Goal: Answer question/provide support: Share knowledge or assist other users

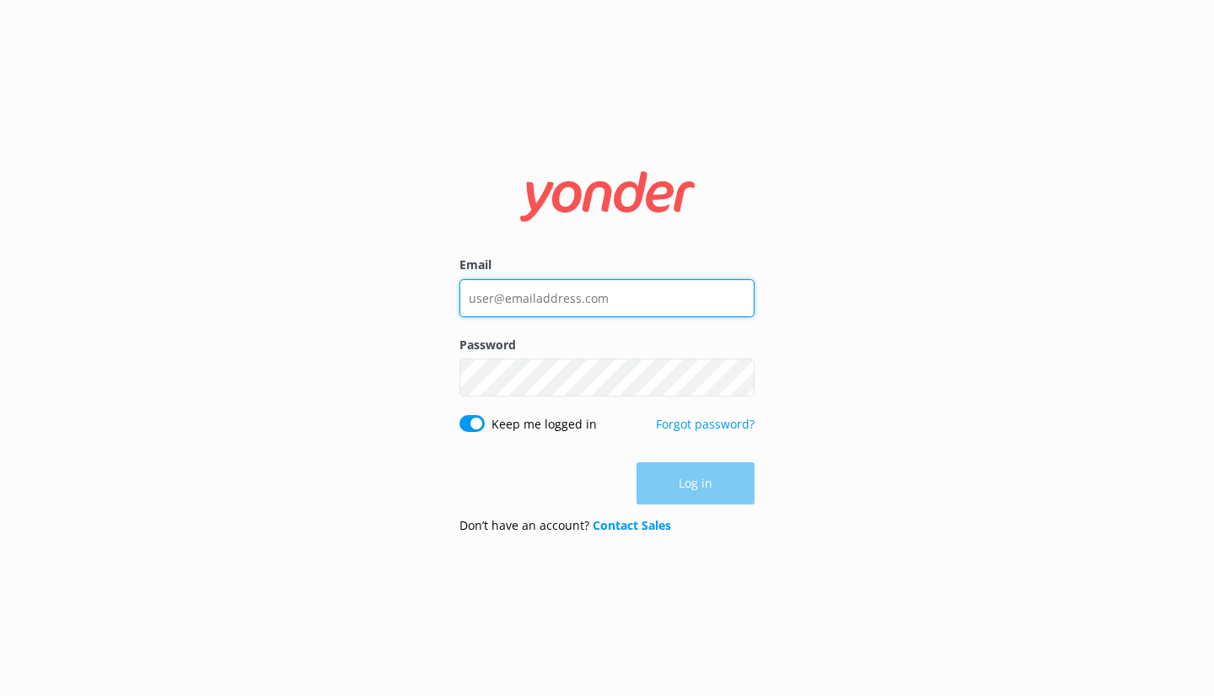
type input "[PERSON_NAME][EMAIL_ADDRESS][DOMAIN_NAME]"
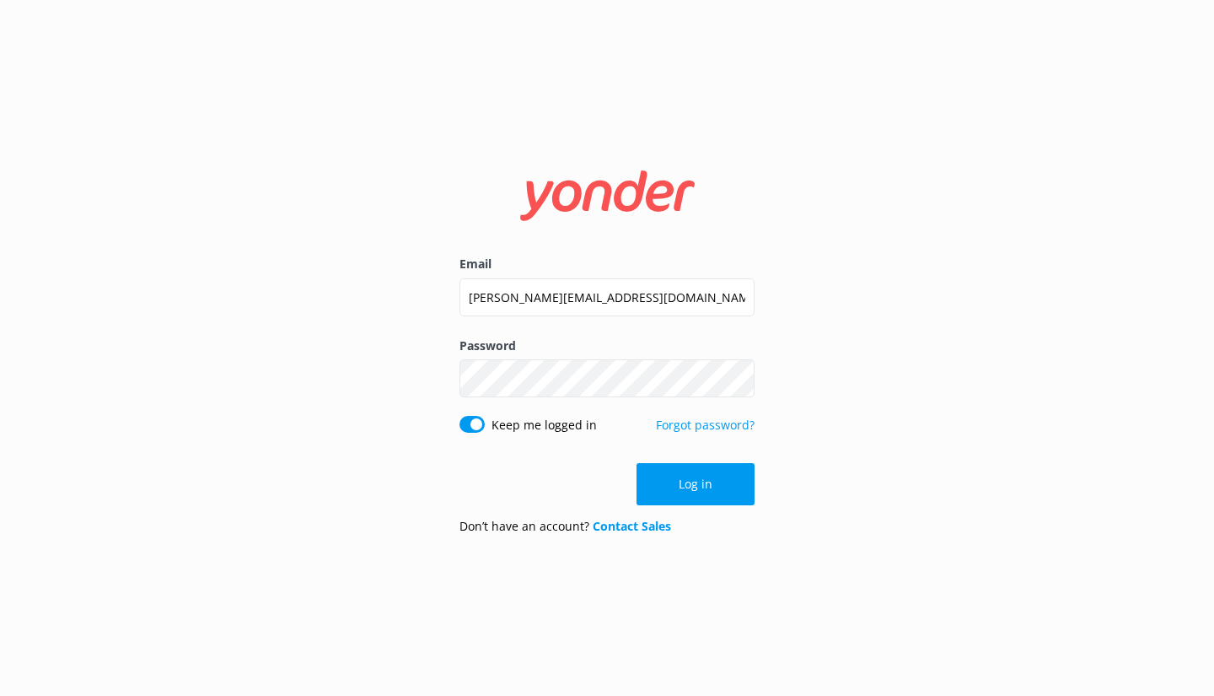
click at [691, 481] on div "Log in" at bounding box center [606, 484] width 295 height 42
click at [716, 490] on button "Log in" at bounding box center [696, 484] width 118 height 42
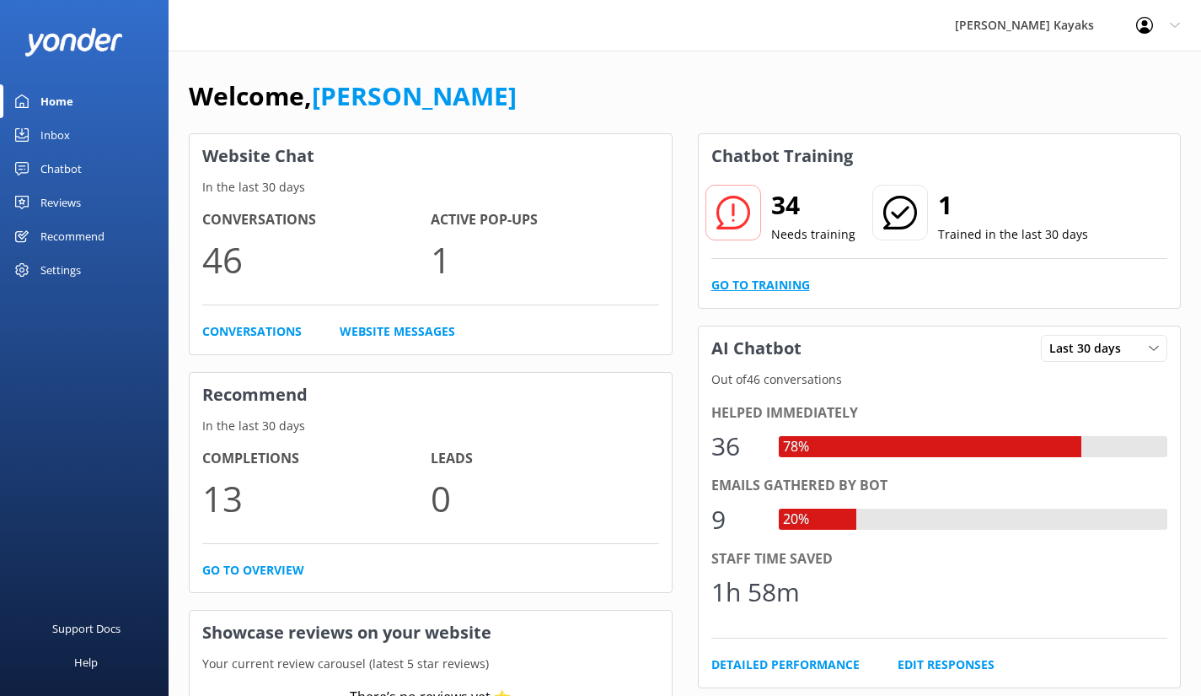
click at [784, 285] on link "Go to Training" at bounding box center [761, 285] width 99 height 19
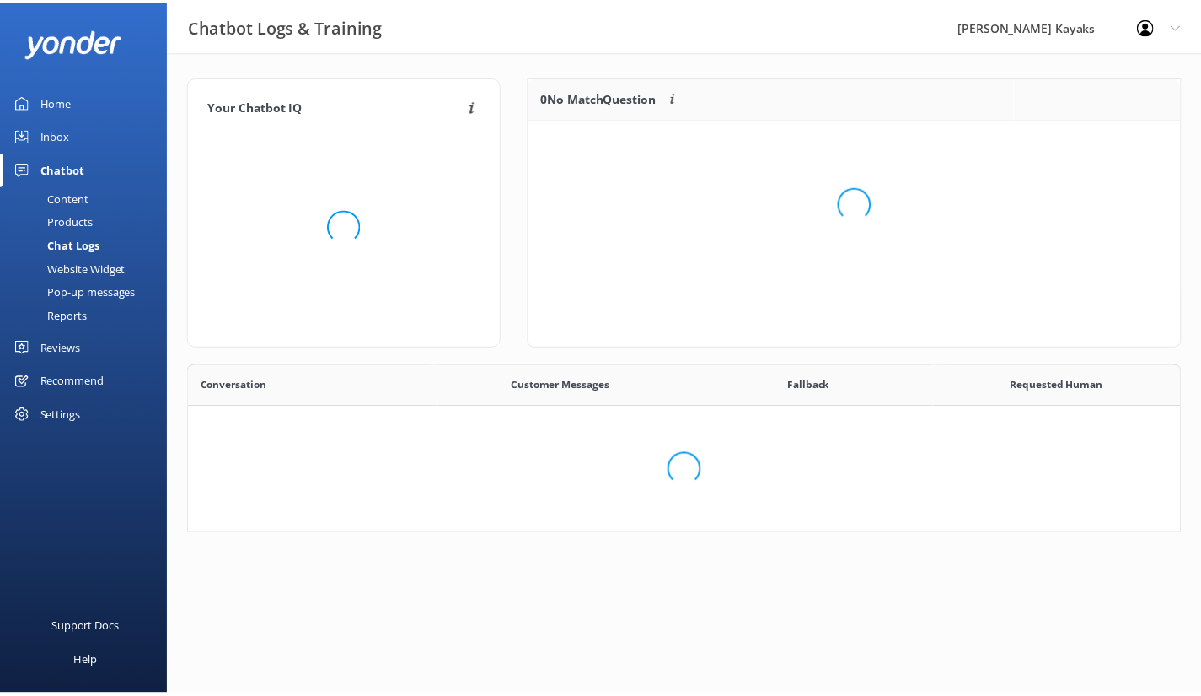
scroll to position [578, 978]
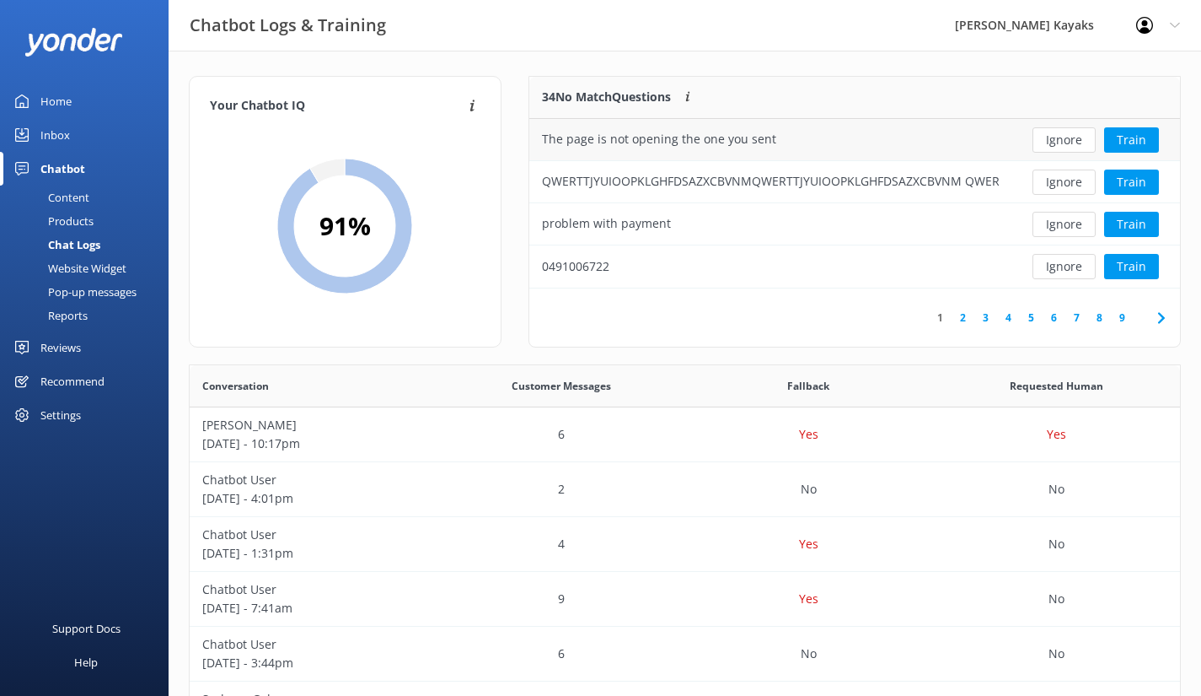
click at [670, 137] on div "The page is not opening the one you sent" at bounding box center [659, 139] width 234 height 19
click at [1126, 132] on button "Train" at bounding box center [1131, 139] width 55 height 25
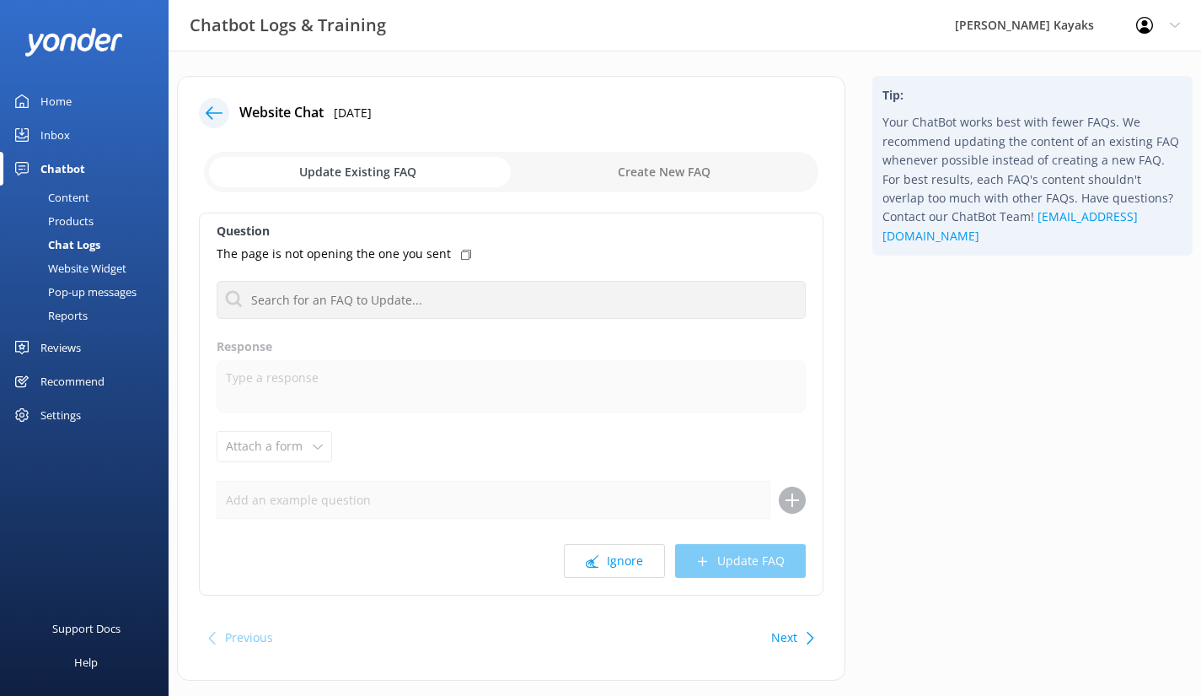
click at [216, 106] on icon at bounding box center [214, 113] width 17 height 17
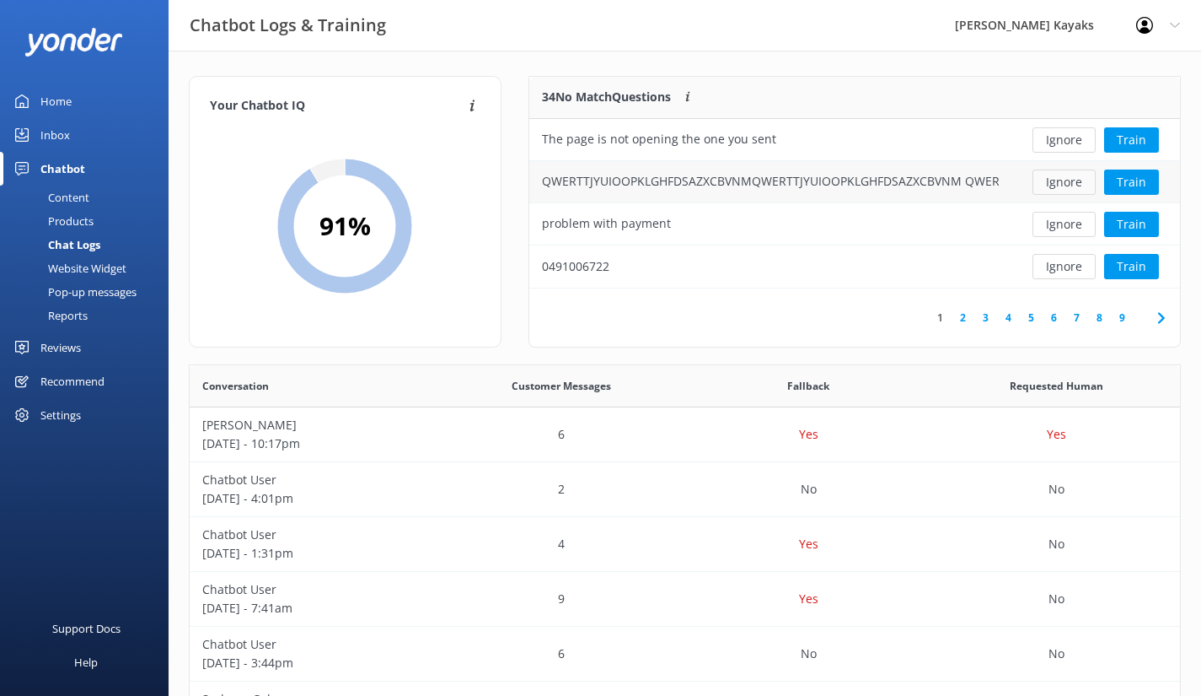
click at [1068, 183] on button "Ignore" at bounding box center [1064, 181] width 63 height 25
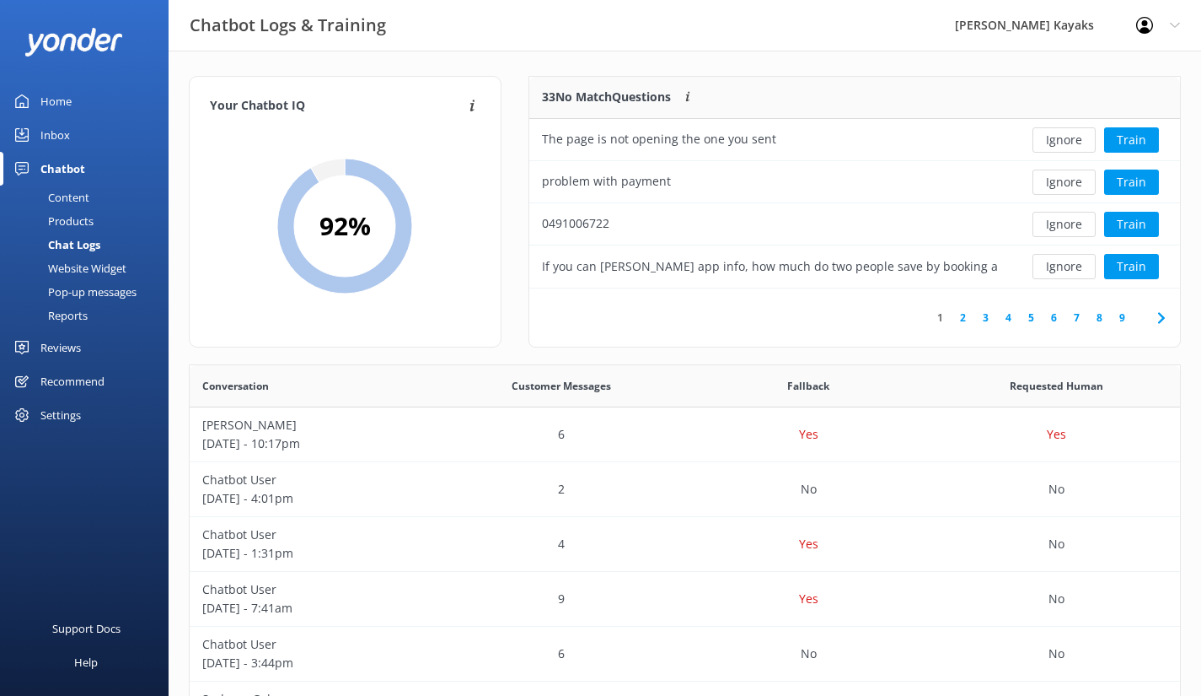
click at [1068, 183] on button "Ignore" at bounding box center [1064, 181] width 63 height 25
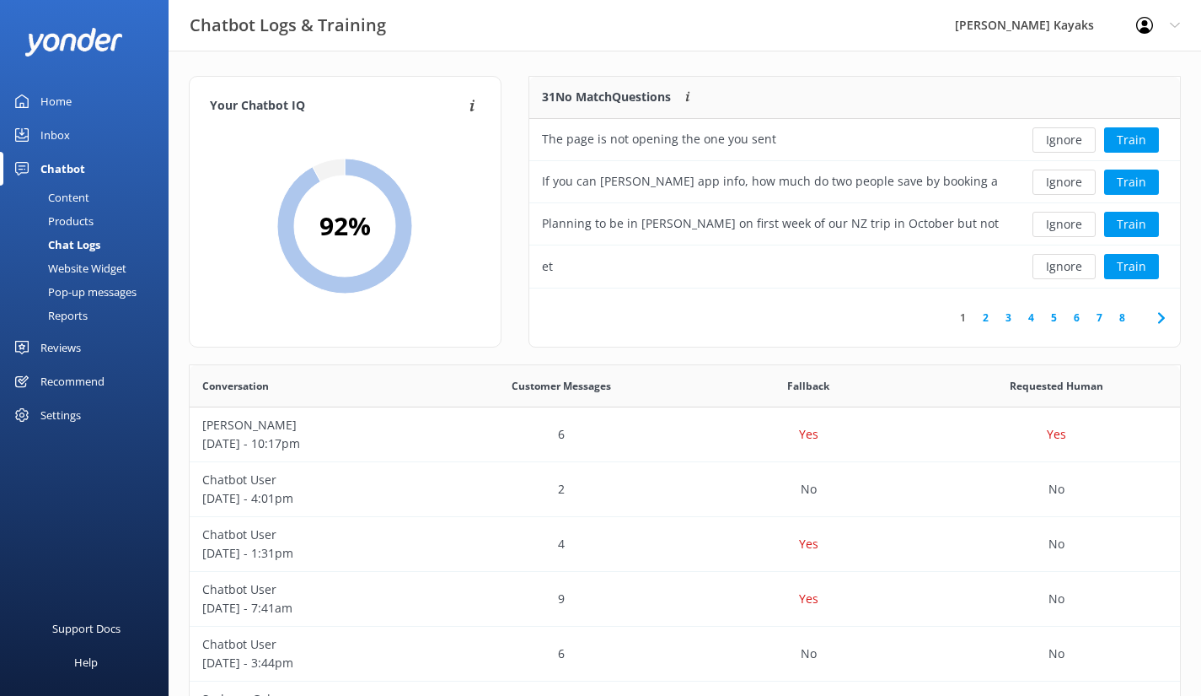
click at [1068, 183] on button "Ignore" at bounding box center [1064, 181] width 63 height 25
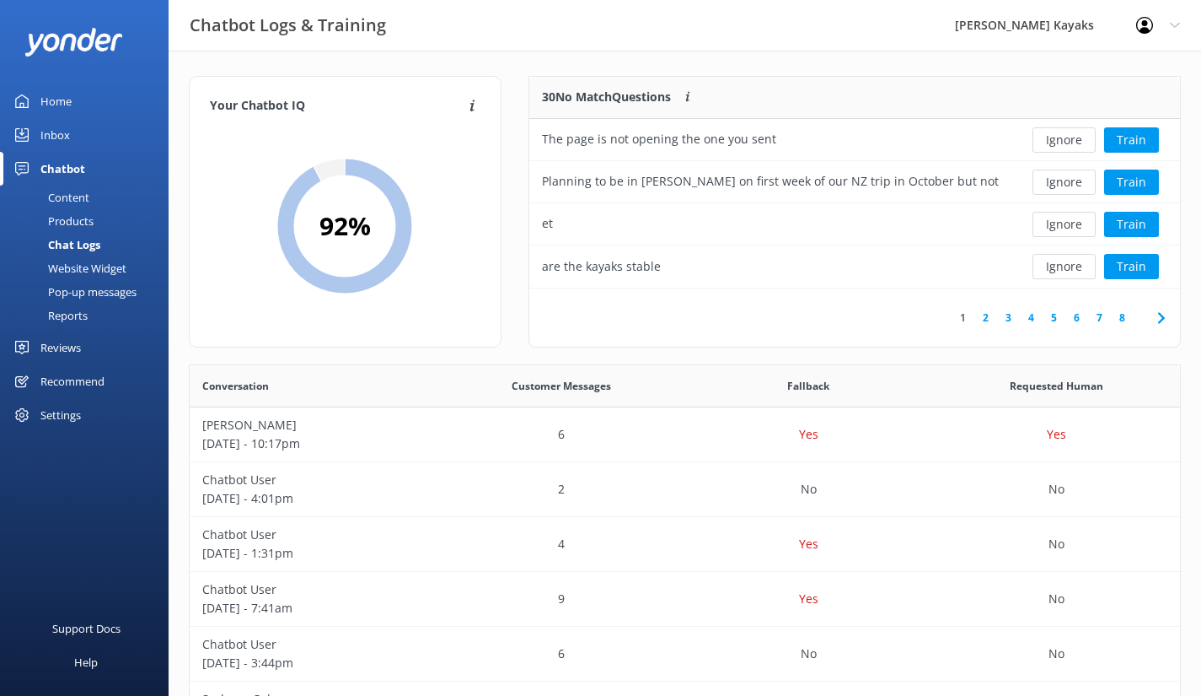
click at [1068, 183] on button "Ignore" at bounding box center [1064, 181] width 63 height 25
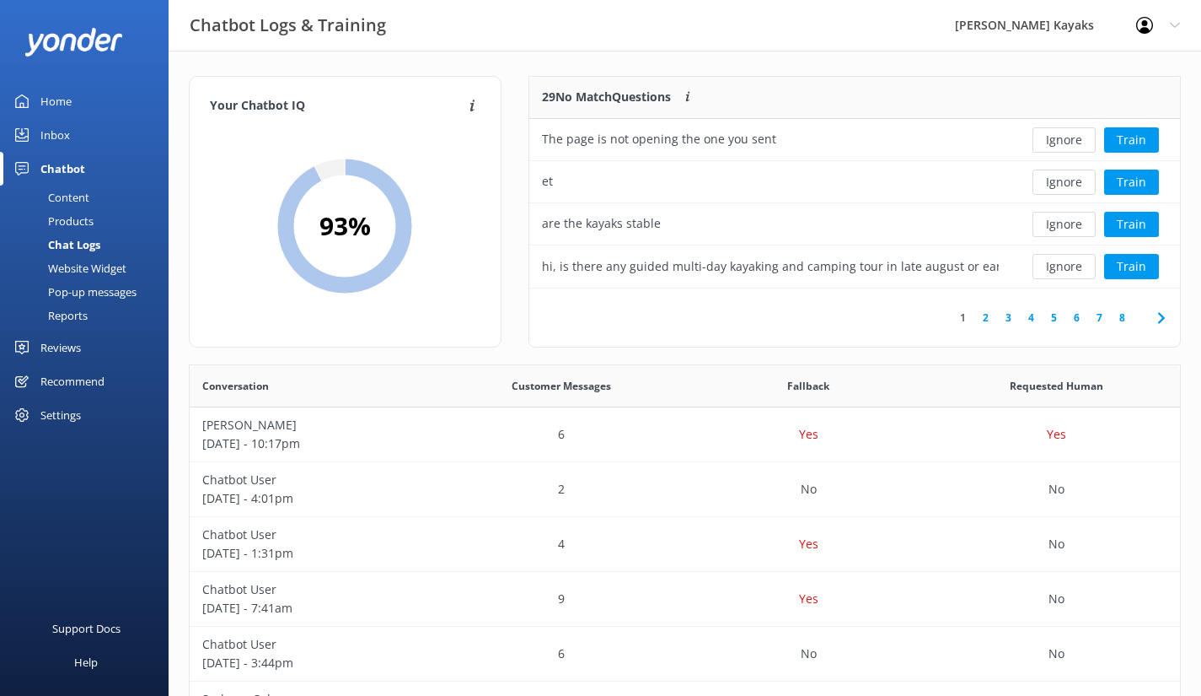
click at [1068, 183] on button "Ignore" at bounding box center [1064, 181] width 63 height 25
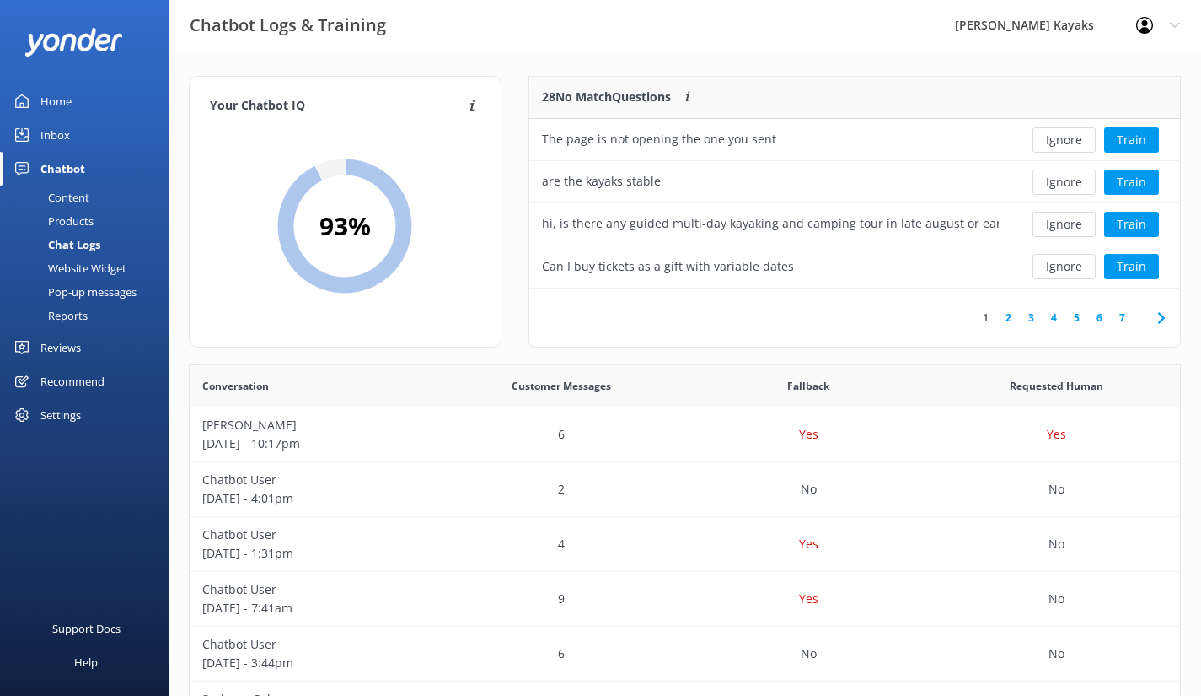
click at [1068, 183] on button "Ignore" at bounding box center [1064, 181] width 63 height 25
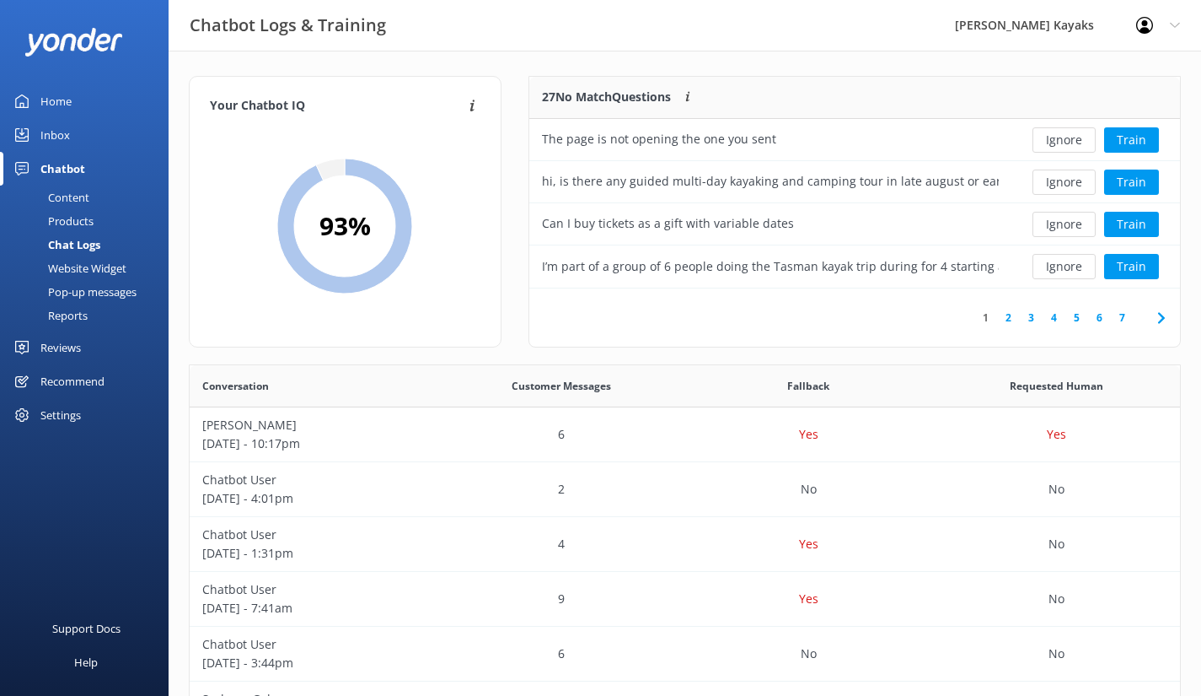
click at [1068, 183] on button "Ignore" at bounding box center [1064, 181] width 63 height 25
click at [57, 137] on div "Inbox" at bounding box center [55, 135] width 30 height 34
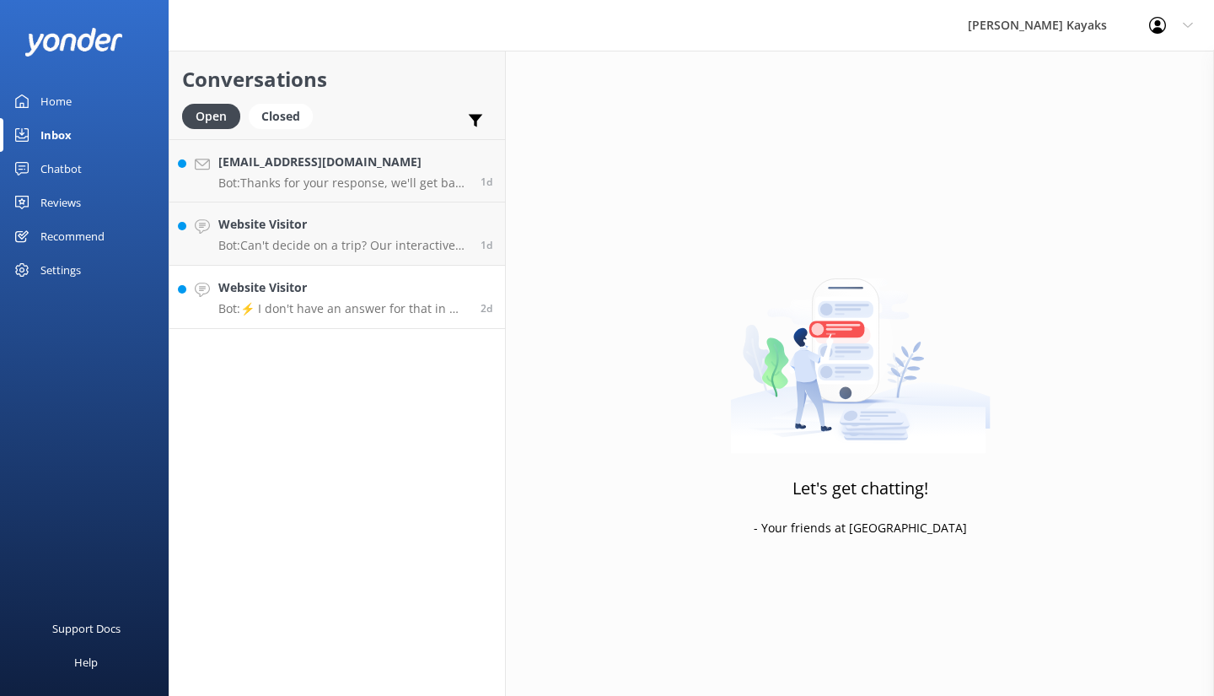
click at [367, 300] on div "Website Visitor Bot: ⚡ I don't have an answer for that in my knowledge base. Pl…" at bounding box center [343, 296] width 250 height 37
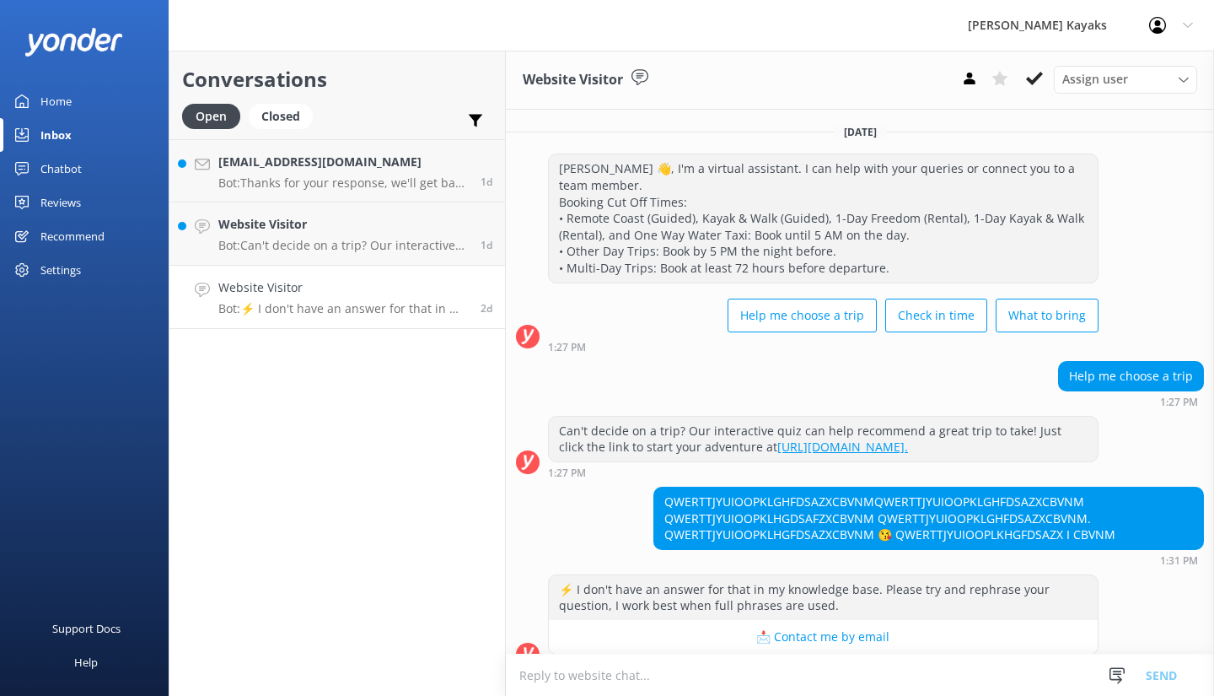
scroll to position [40, 0]
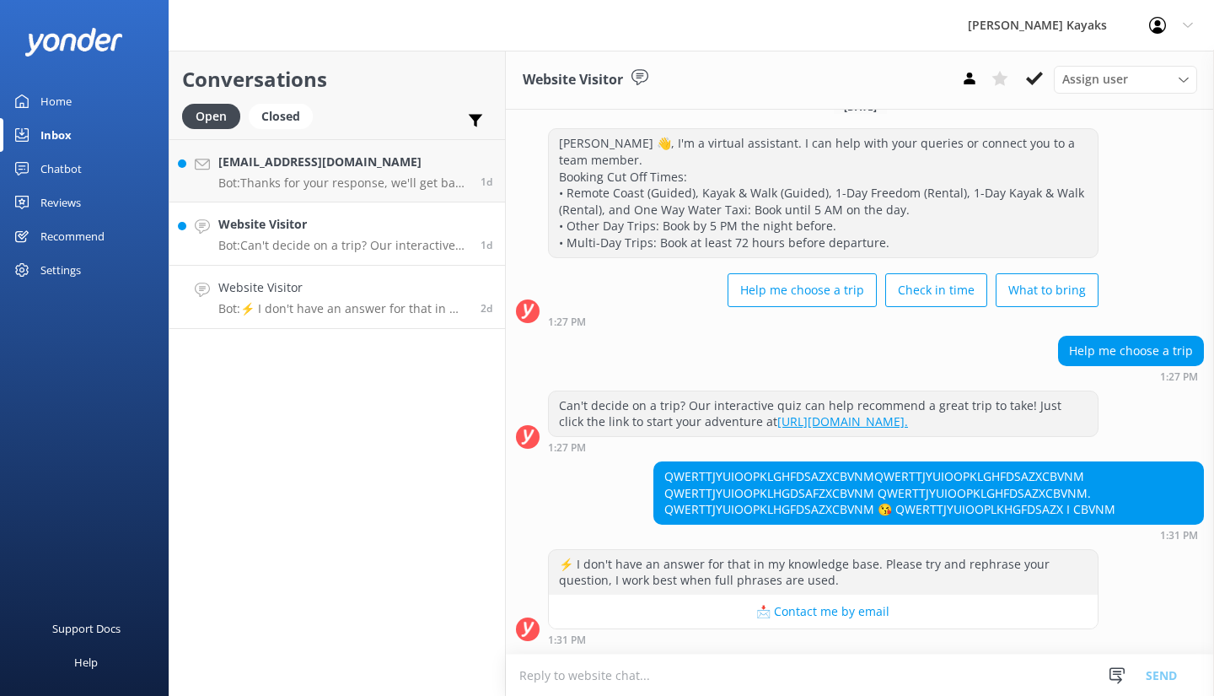
click at [331, 242] on p "Bot: Can't decide on a trip? Our interactive quiz can help recommend a great tr…" at bounding box center [343, 245] width 250 height 15
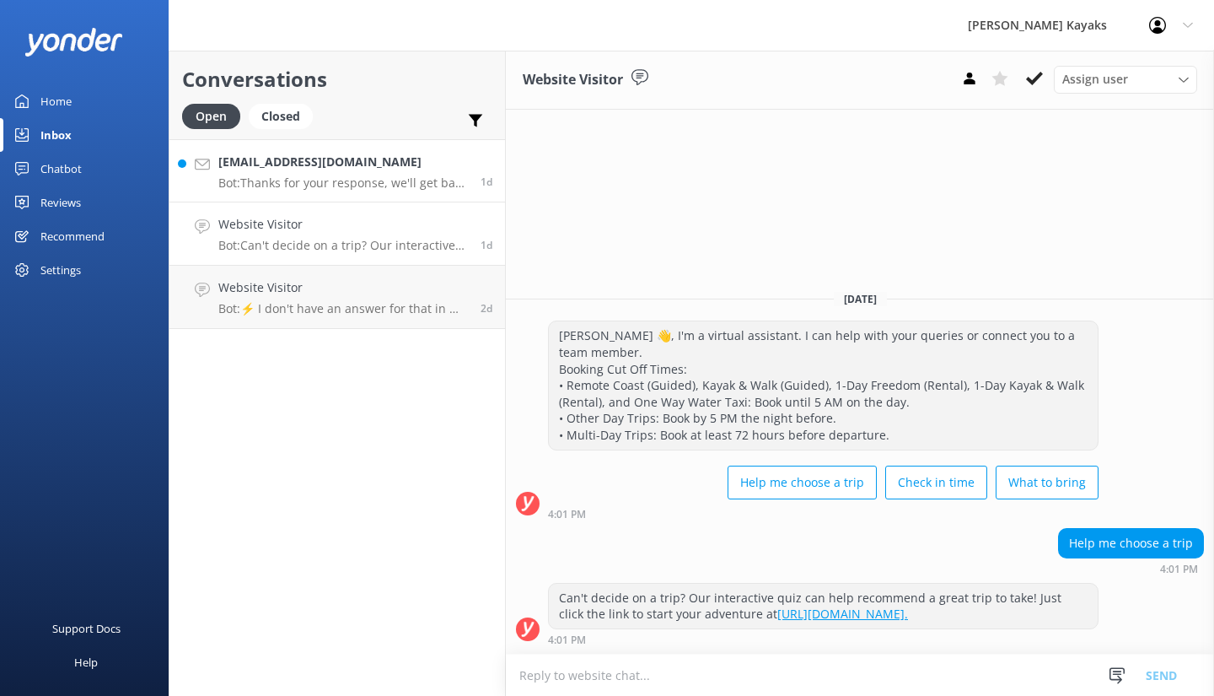
click at [360, 174] on div "[EMAIL_ADDRESS][DOMAIN_NAME] Bot: Thanks for your response, we'll get back to y…" at bounding box center [343, 171] width 250 height 36
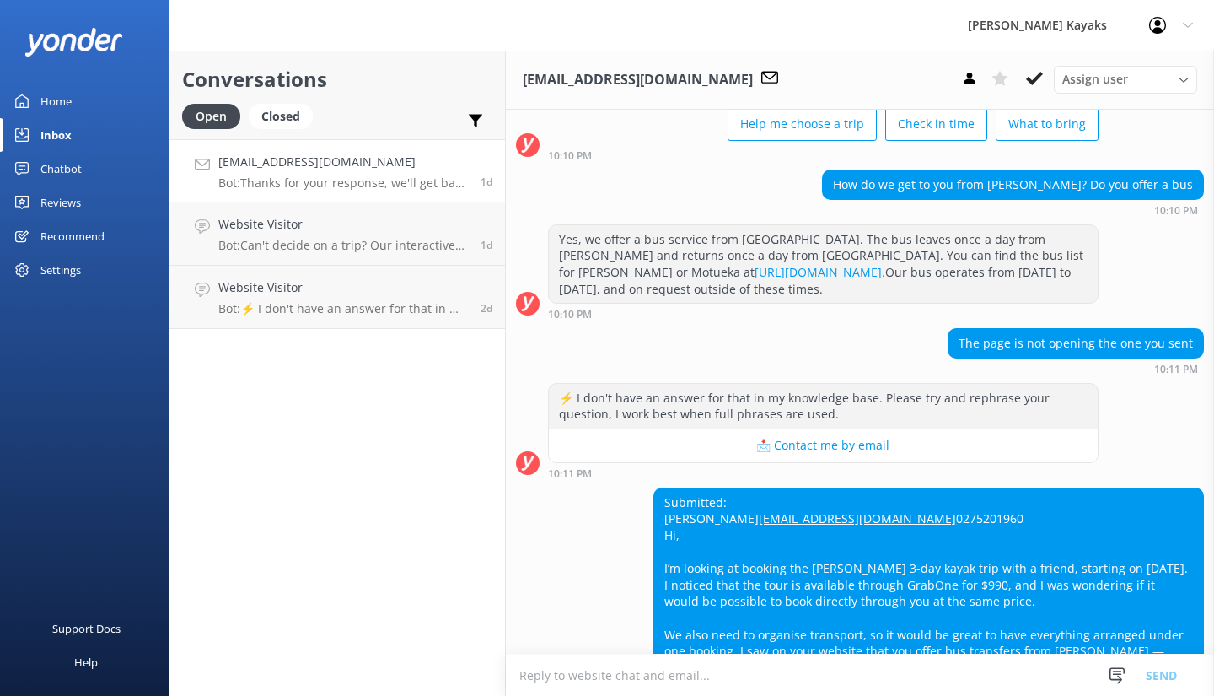
scroll to position [161, 0]
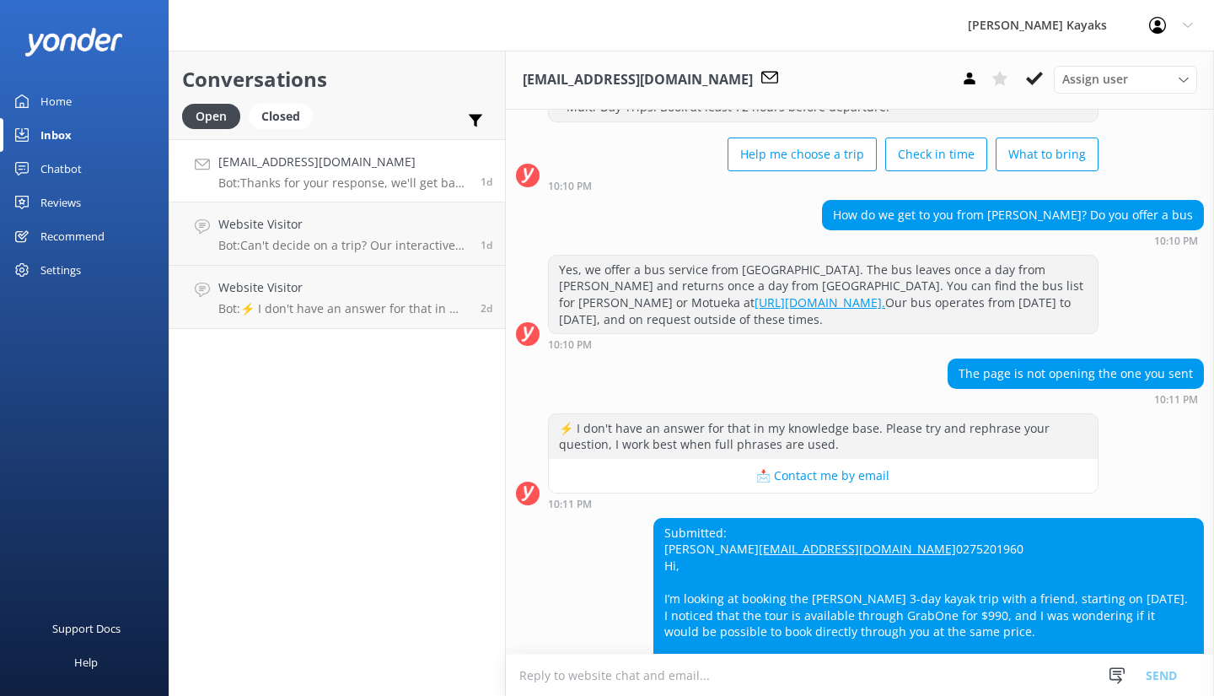
click at [885, 298] on link "[URL][DOMAIN_NAME]." at bounding box center [820, 302] width 131 height 16
click at [755, 299] on link "[URL][DOMAIN_NAME]." at bounding box center [820, 302] width 131 height 16
click at [86, 665] on div "Help" at bounding box center [86, 662] width 24 height 34
click at [617, 369] on div "The page is not opening the one you sent 10:11 PM" at bounding box center [860, 381] width 708 height 46
click at [70, 166] on div "Chatbot" at bounding box center [60, 169] width 41 height 34
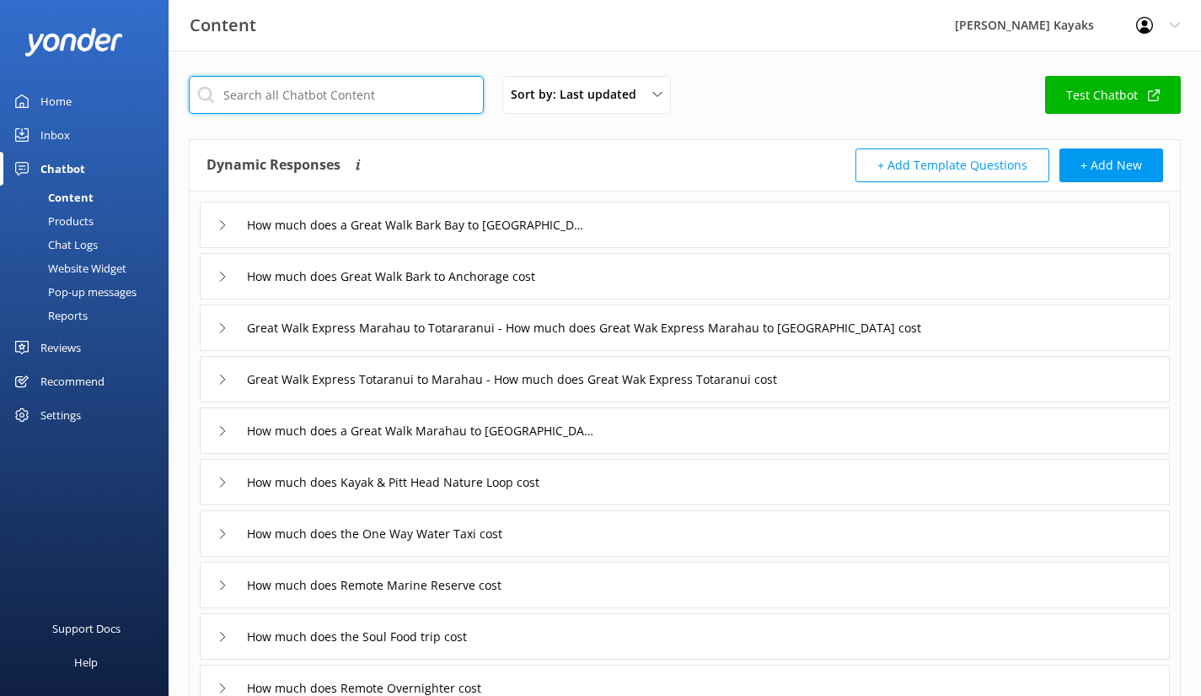
click at [370, 85] on input "text" at bounding box center [336, 95] width 295 height 38
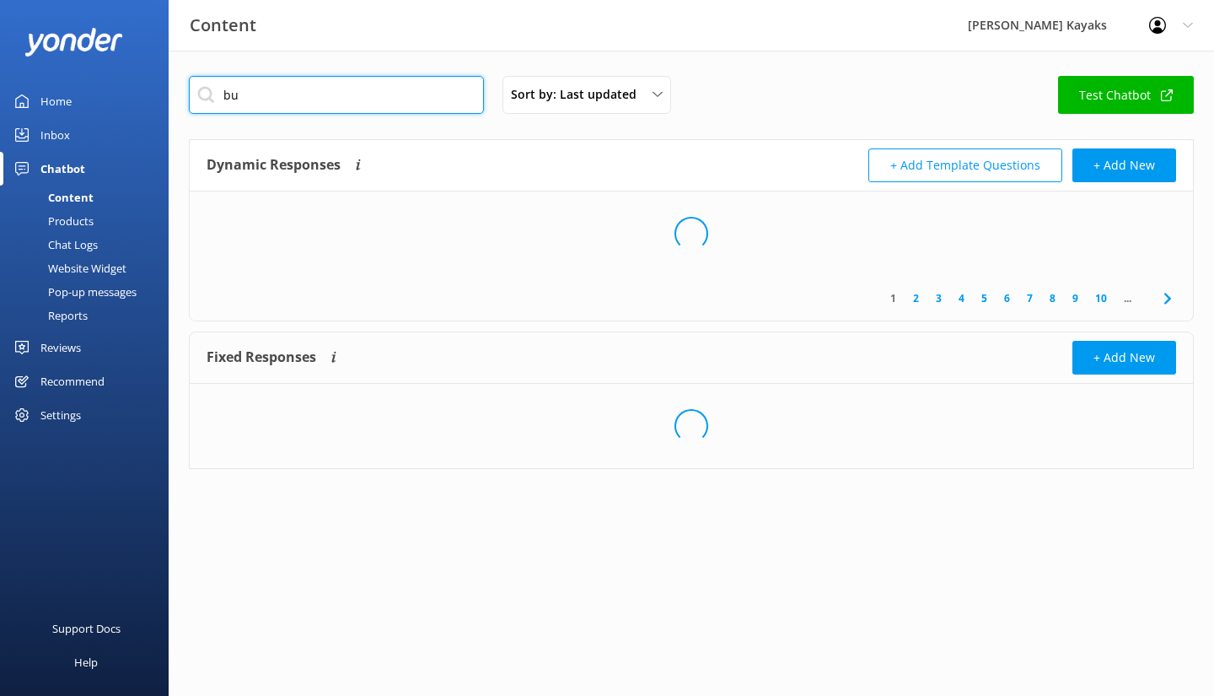
type input "b"
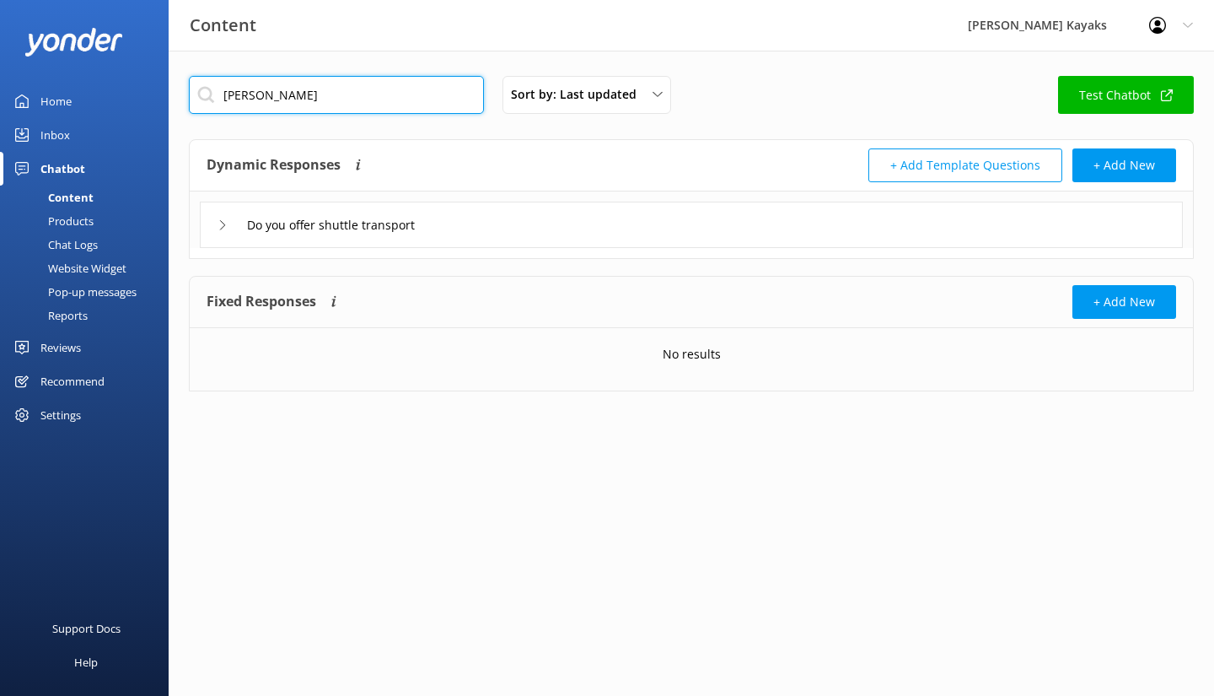
type input "[PERSON_NAME]"
click at [220, 231] on div "Do you offer shuttle transport" at bounding box center [329, 225] width 223 height 28
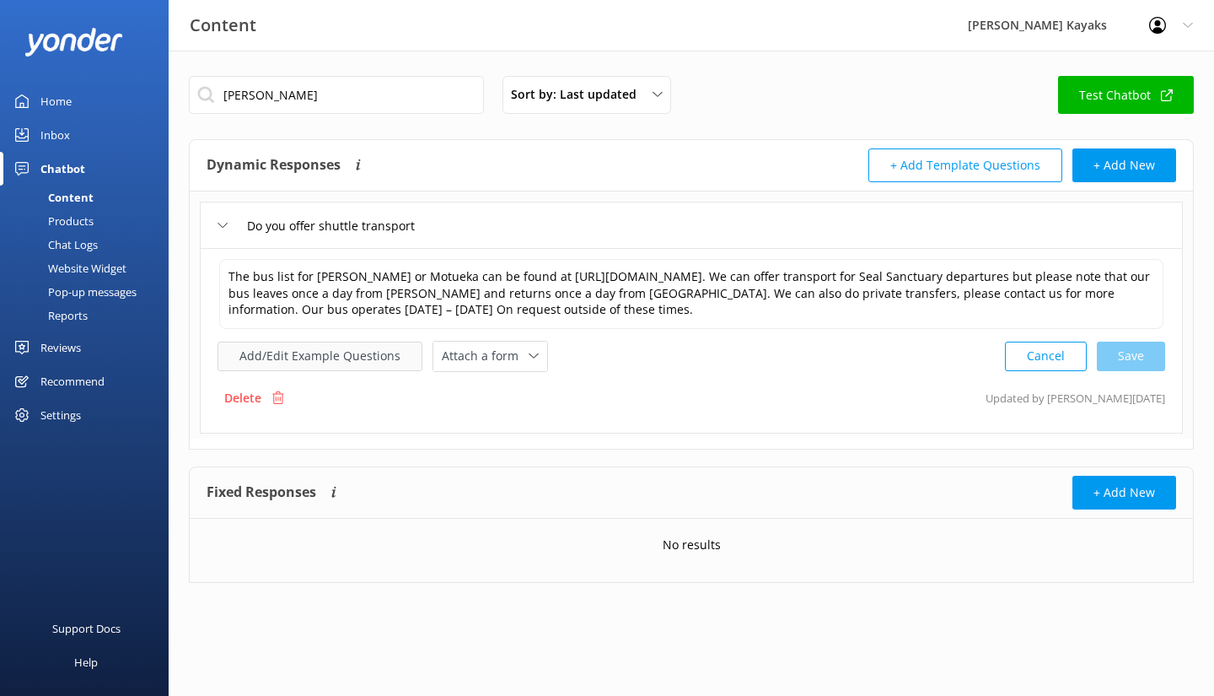
click at [347, 352] on button "Add/Edit Example Questions" at bounding box center [320, 356] width 205 height 30
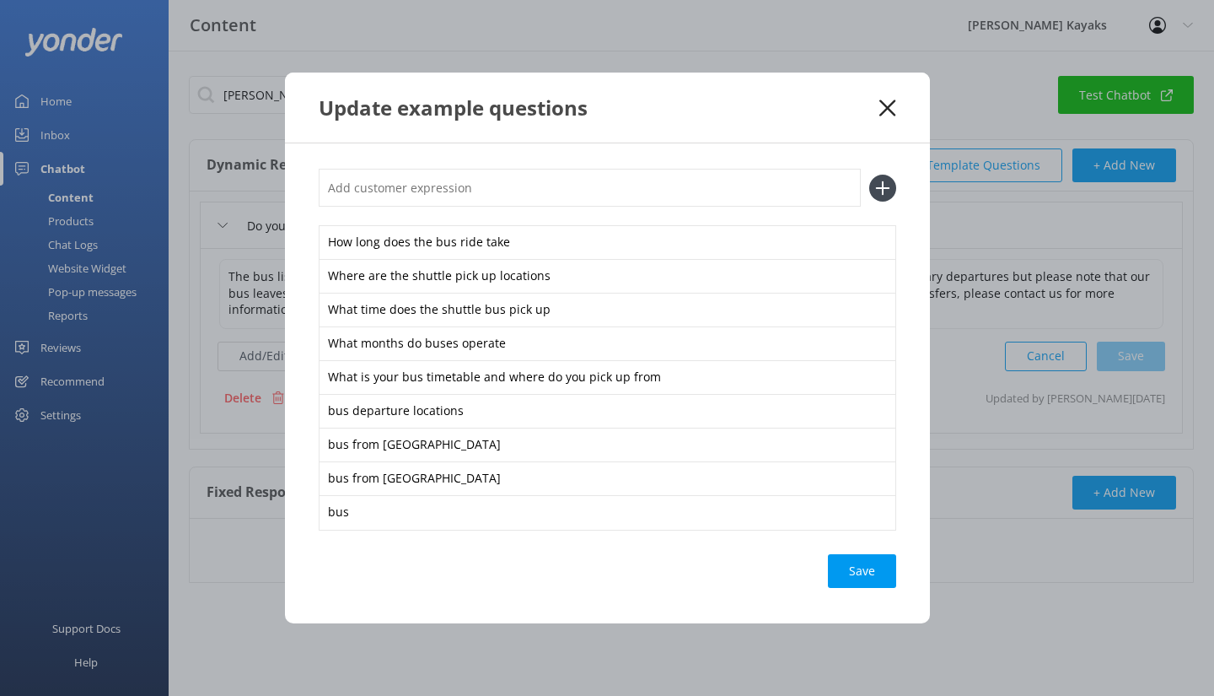
click at [886, 110] on icon at bounding box center [887, 107] width 16 height 17
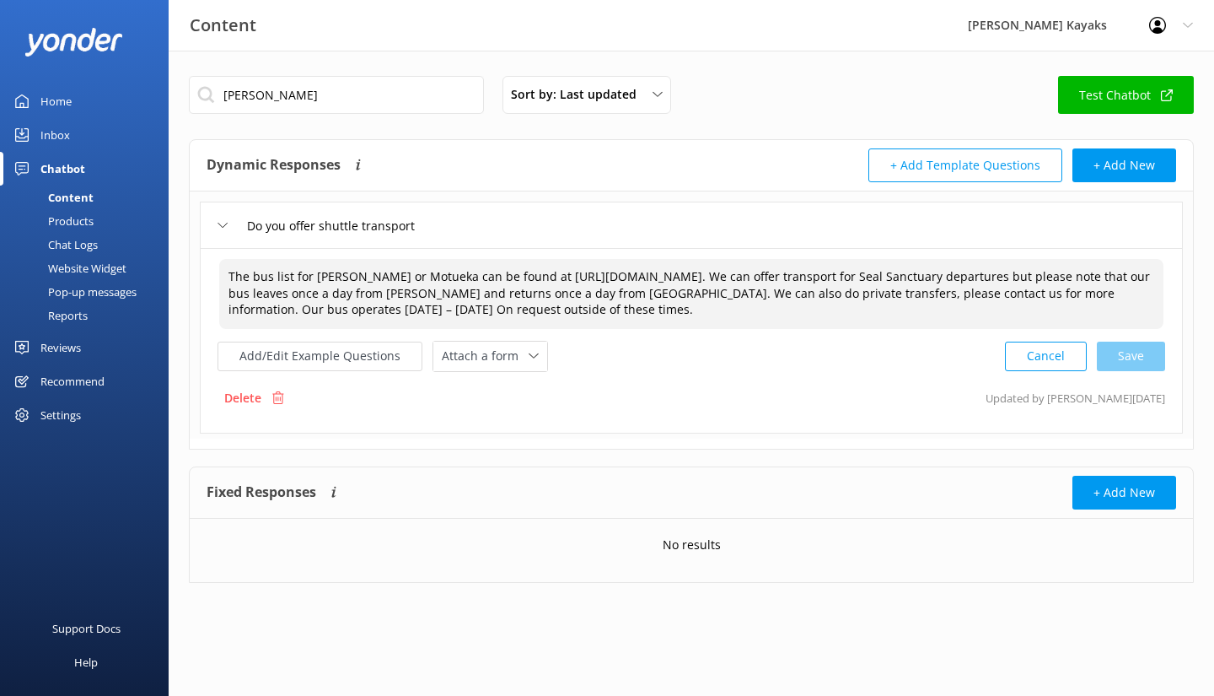
click at [404, 287] on textarea "The bus list for [PERSON_NAME] or Motueka can be found at [URL][DOMAIN_NAME]. W…" at bounding box center [691, 294] width 944 height 70
click at [466, 287] on textarea "The bus list for [PERSON_NAME] or Motueka can be found at [URL][DOMAIN_NAME]. W…" at bounding box center [691, 294] width 944 height 70
